Goal: Obtain resource: Download file/media

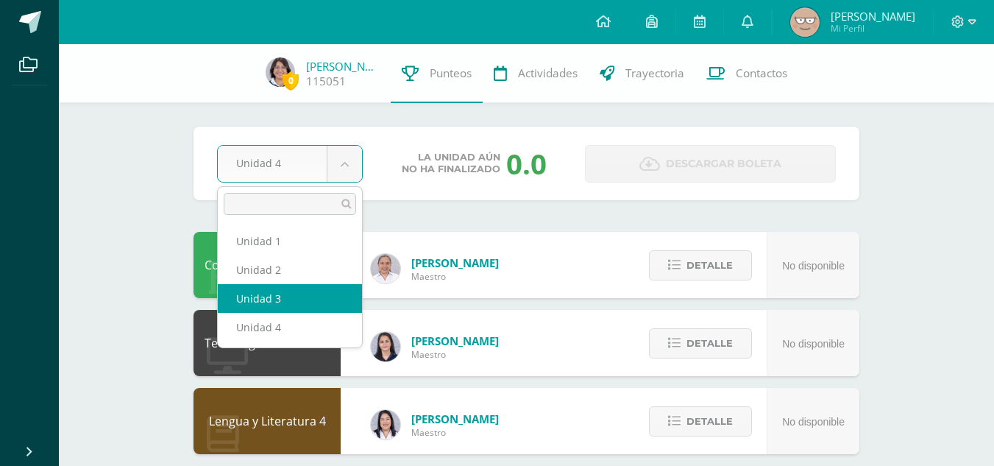
select select "Unidad 3"
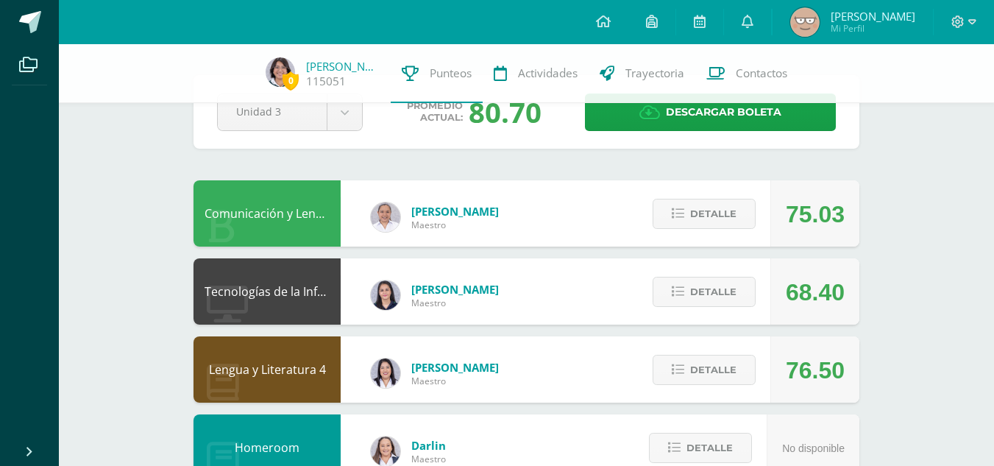
scroll to position [58, 0]
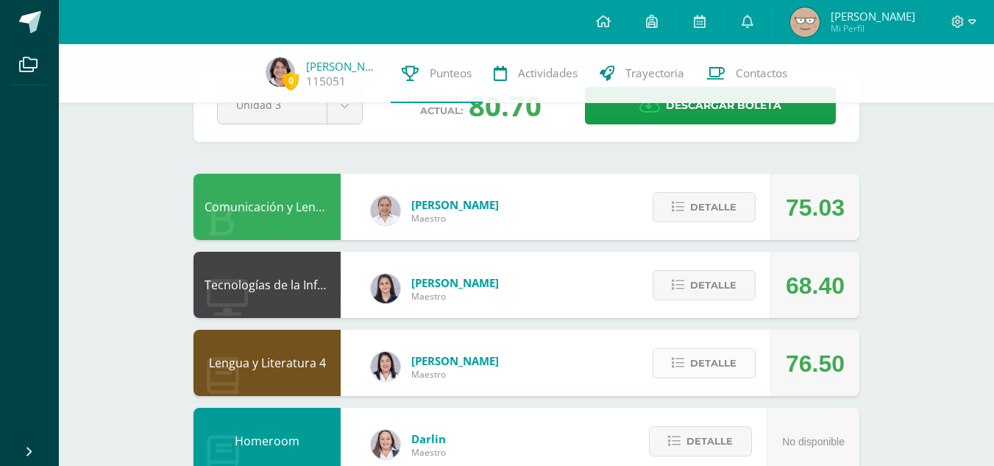
click at [722, 369] on span "Detalle" at bounding box center [713, 362] width 46 height 27
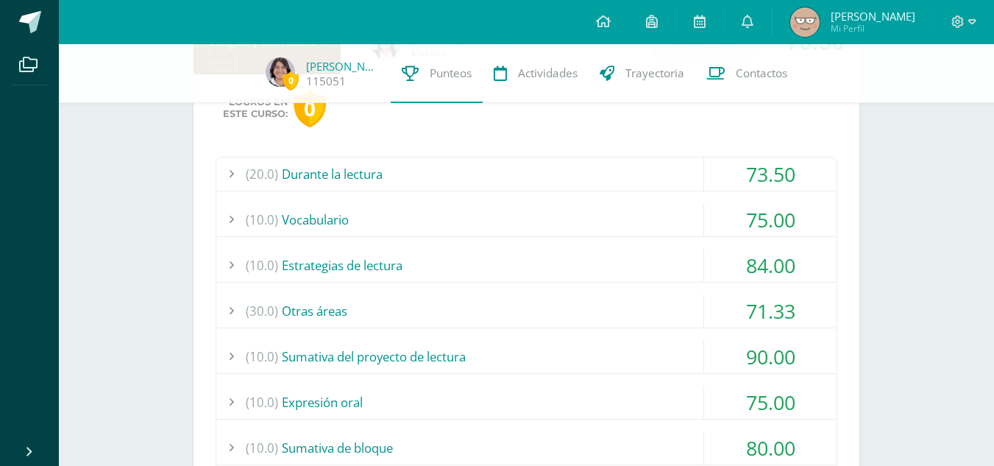
scroll to position [379, 0]
click at [774, 182] on div "73.50" at bounding box center [770, 174] width 132 height 33
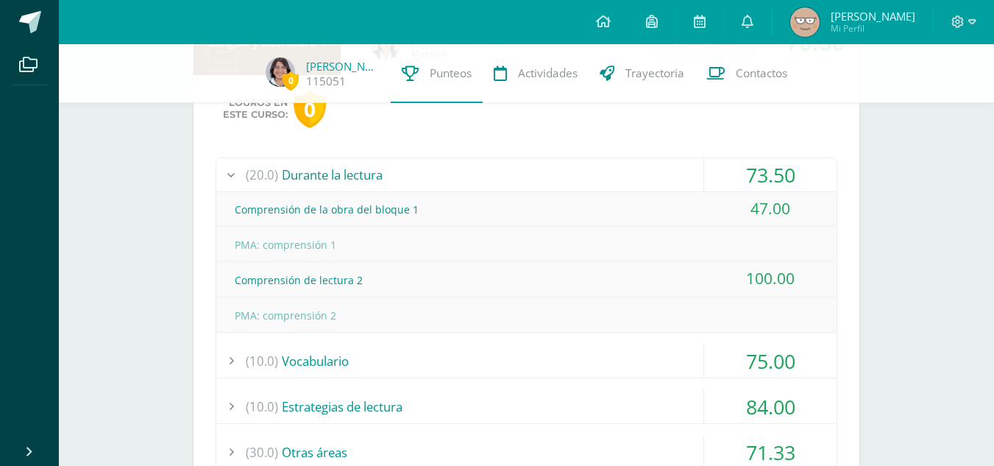
scroll to position [248, 0]
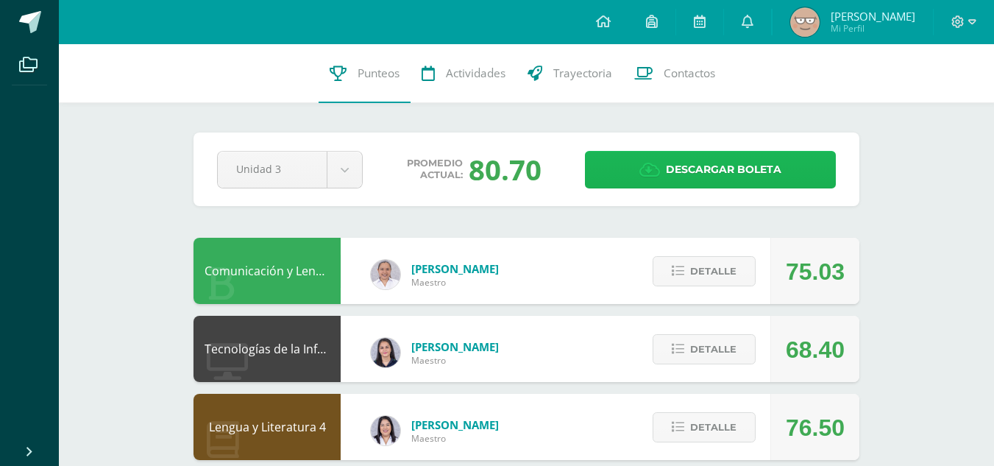
click at [720, 174] on span "Descargar boleta" at bounding box center [723, 170] width 115 height 36
